Goal: Information Seeking & Learning: Find contact information

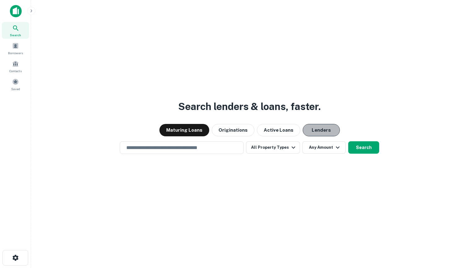
click at [318, 130] on button "Lenders" at bounding box center [320, 130] width 37 height 12
click at [186, 149] on input "text" at bounding box center [181, 147] width 118 height 7
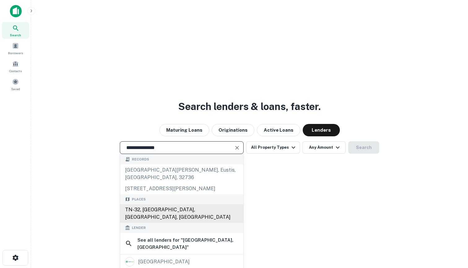
click at [159, 204] on div "TN-32, [GEOGRAPHIC_DATA], [GEOGRAPHIC_DATA], [GEOGRAPHIC_DATA]" at bounding box center [181, 213] width 123 height 19
type input "**********"
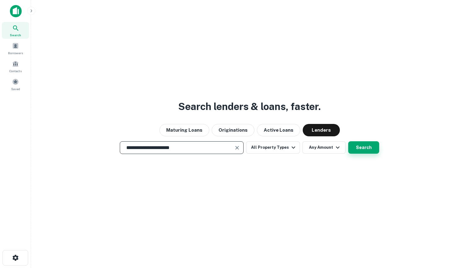
click at [368, 144] on button "Search" at bounding box center [363, 147] width 31 height 12
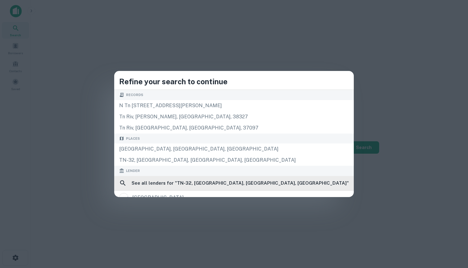
click at [257, 181] on h6 "See all lenders for " TN-32, [GEOGRAPHIC_DATA], [GEOGRAPHIC_DATA], [GEOGRAPHIC_…" at bounding box center [239, 182] width 217 height 7
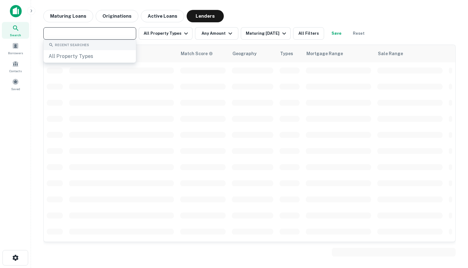
click at [111, 35] on input "text" at bounding box center [89, 33] width 88 height 9
type input "********"
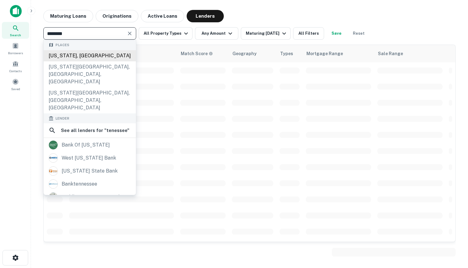
click at [85, 55] on div "[US_STATE], [GEOGRAPHIC_DATA]" at bounding box center [90, 55] width 92 height 11
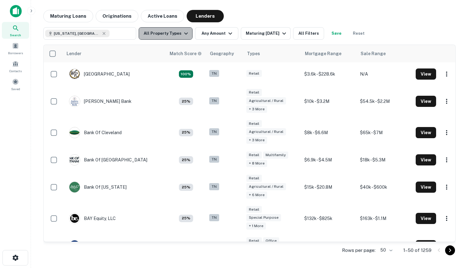
click at [170, 32] on button "All Property Types" at bounding box center [166, 33] width 54 height 12
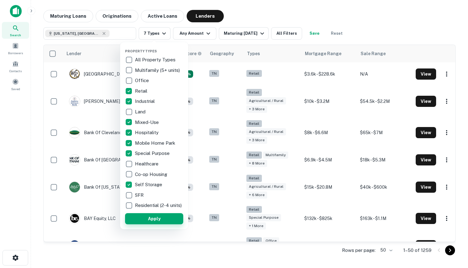
click at [151, 223] on button "Apply" at bounding box center [154, 218] width 58 height 11
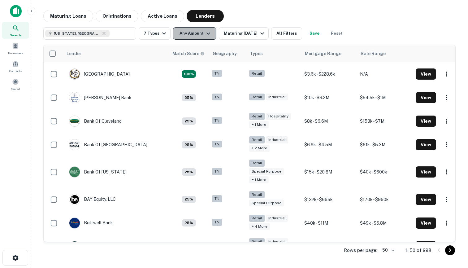
click at [202, 33] on button "Any Amount" at bounding box center [194, 33] width 43 height 12
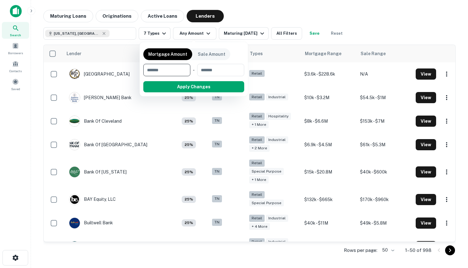
click at [144, 142] on div at bounding box center [234, 134] width 468 height 268
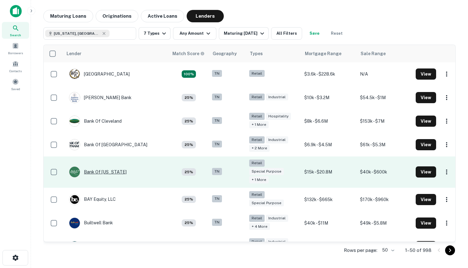
click at [111, 168] on div "Bank Of [US_STATE]" at bounding box center [98, 171] width 58 height 11
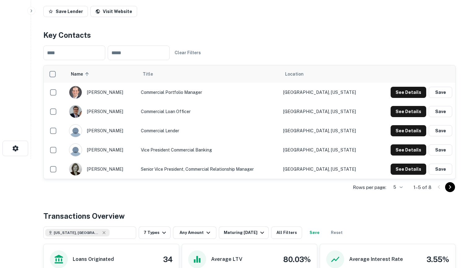
scroll to position [109, 0]
click at [99, 112] on div "[PERSON_NAME]" at bounding box center [102, 111] width 66 height 13
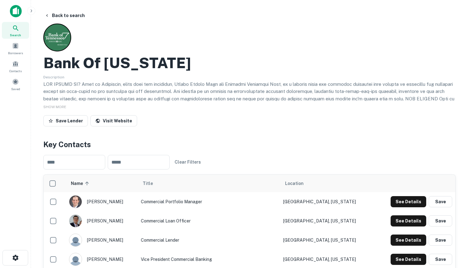
scroll to position [0, 0]
click at [60, 107] on span "SHOW MORE" at bounding box center [54, 107] width 23 height 4
